Goal: Task Accomplishment & Management: Use online tool/utility

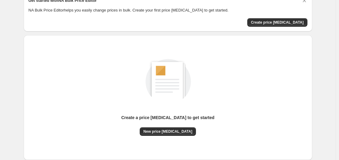
scroll to position [61, 0]
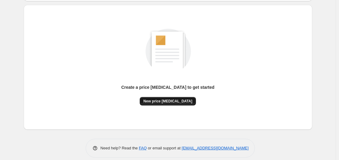
click at [182, 105] on button "New price [MEDICAL_DATA]" at bounding box center [168, 101] width 56 height 9
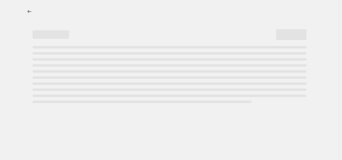
select select "percentage"
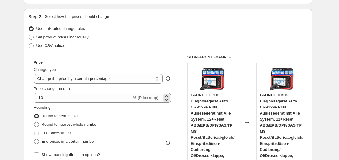
scroll to position [61, 0]
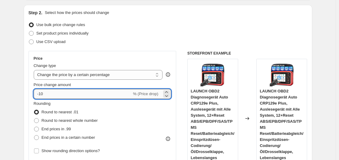
click at [94, 94] on input "-10" at bounding box center [83, 94] width 98 height 10
type input "-1"
type input "-35"
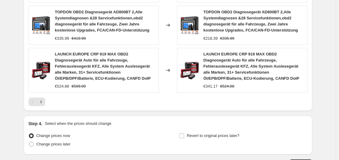
scroll to position [542, 0]
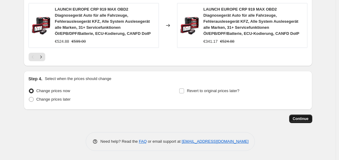
click at [304, 121] on span "Continue" at bounding box center [301, 119] width 16 height 5
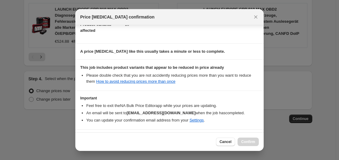
scroll to position [95, 0]
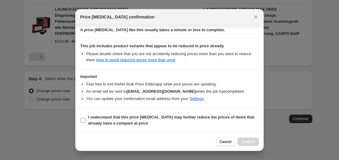
click at [84, 120] on input "I understand that this price [MEDICAL_DATA] may further reduce the prices of it…" at bounding box center [83, 120] width 5 height 5
checkbox input "true"
click at [250, 143] on span "Confirm" at bounding box center [248, 142] width 14 height 5
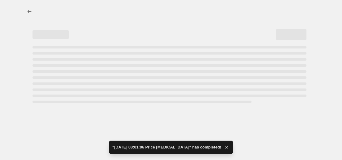
select select "percentage"
